Goal: Information Seeking & Learning: Compare options

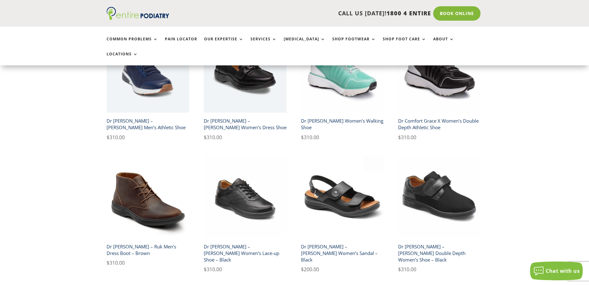
scroll to position [351, 0]
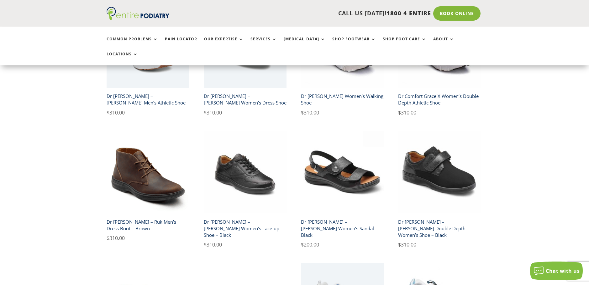
click at [310, 216] on h2 "Dr [PERSON_NAME] – [PERSON_NAME] Women’s Sandal – Black" at bounding box center [342, 228] width 83 height 24
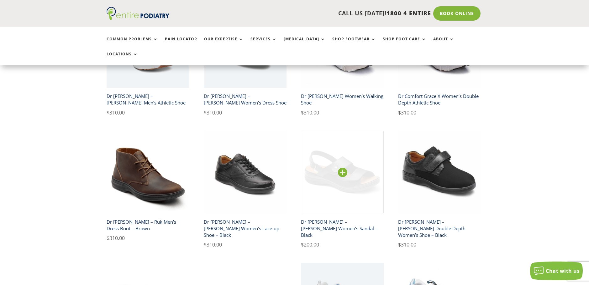
click at [332, 160] on img at bounding box center [342, 172] width 83 height 83
click at [341, 152] on img at bounding box center [342, 172] width 83 height 83
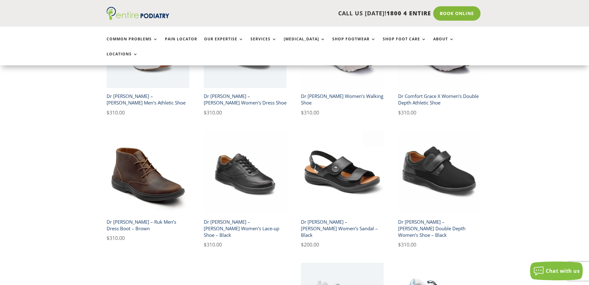
scroll to position [451, 0]
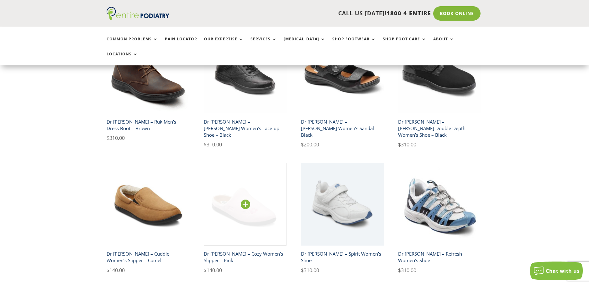
click at [250, 186] on img at bounding box center [245, 204] width 83 height 83
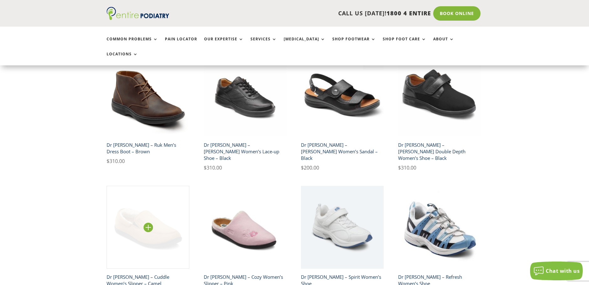
scroll to position [426, 0]
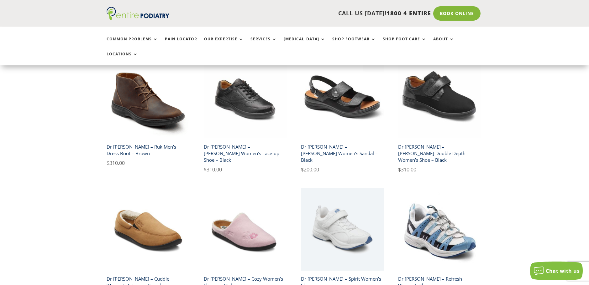
click at [425, 274] on h2 "Dr [PERSON_NAME] – Refresh Women’s Shoe" at bounding box center [439, 283] width 83 height 18
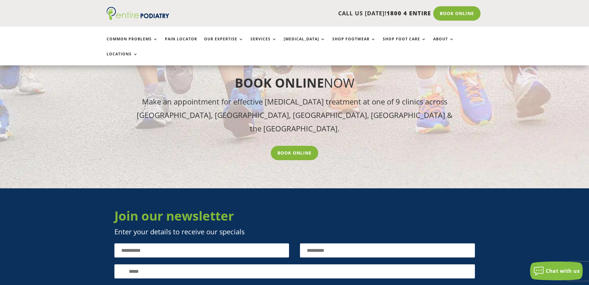
scroll to position [877, 0]
